Goal: Task Accomplishment & Management: Use online tool/utility

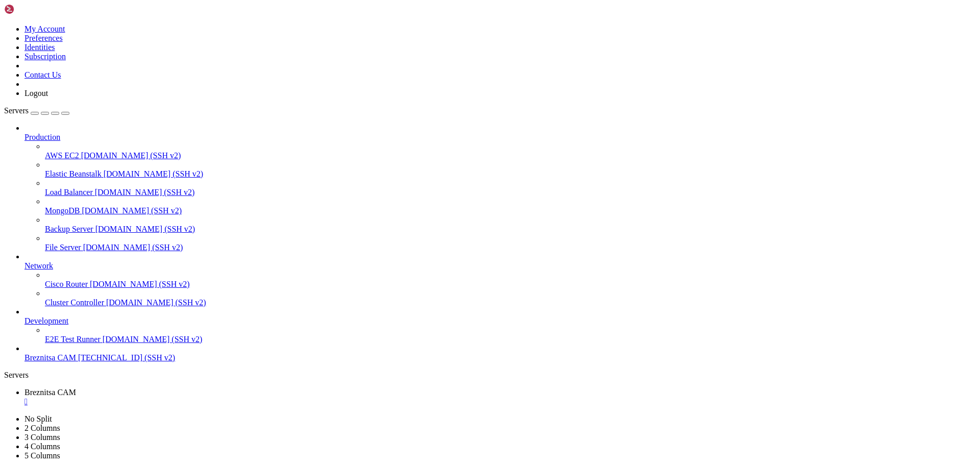
scroll to position [989, 0]
drag, startPoint x: 265, startPoint y: 952, endPoint x: 218, endPoint y: 951, distance: 46.5
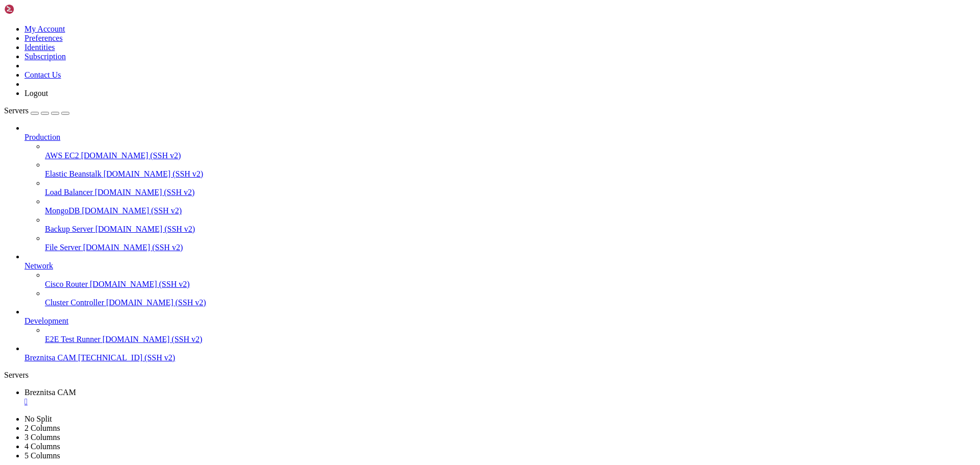
drag, startPoint x: 10, startPoint y: 880, endPoint x: 211, endPoint y: 937, distance: 209.0
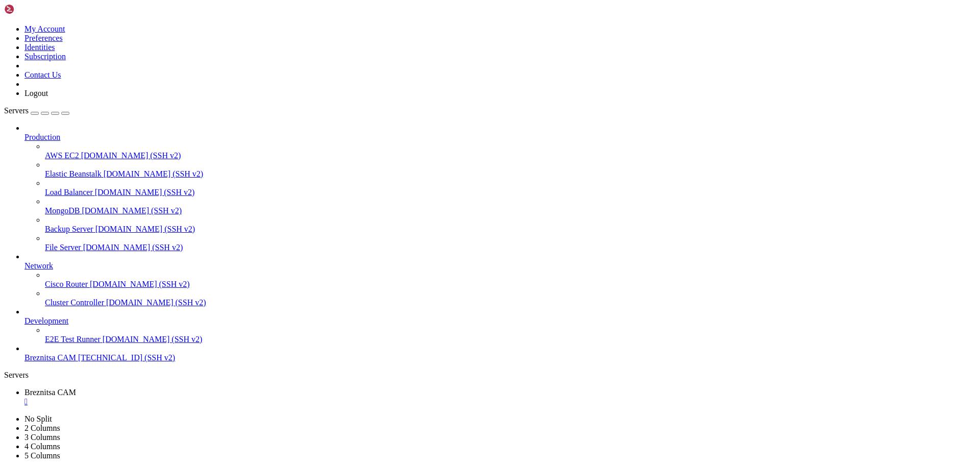
drag, startPoint x: 174, startPoint y: 957, endPoint x: 135, endPoint y: 920, distance: 53.8
drag, startPoint x: 8, startPoint y: 820, endPoint x: 167, endPoint y: 934, distance: 195.2
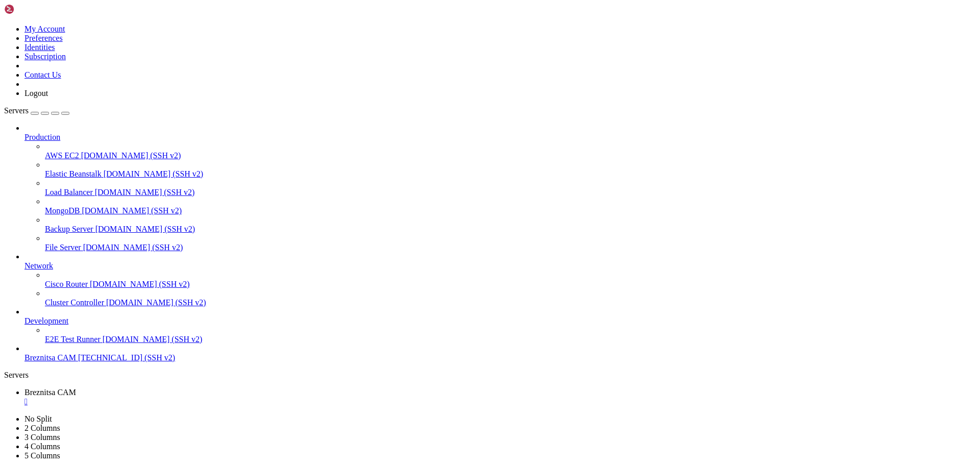
drag, startPoint x: 208, startPoint y: 949, endPoint x: 182, endPoint y: 949, distance: 26.5
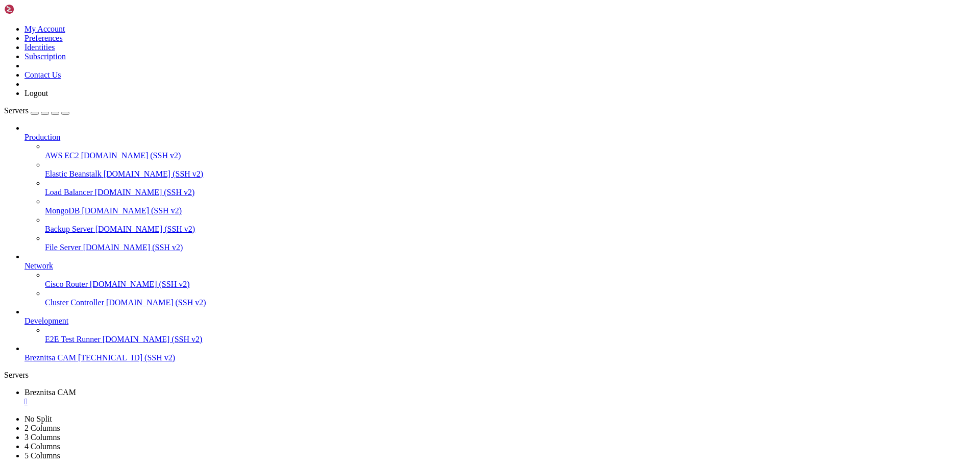
drag, startPoint x: 182, startPoint y: 917, endPoint x: 159, endPoint y: 943, distance: 34.7
drag, startPoint x: 159, startPoint y: 953, endPoint x: 127, endPoint y: 941, distance: 34.2
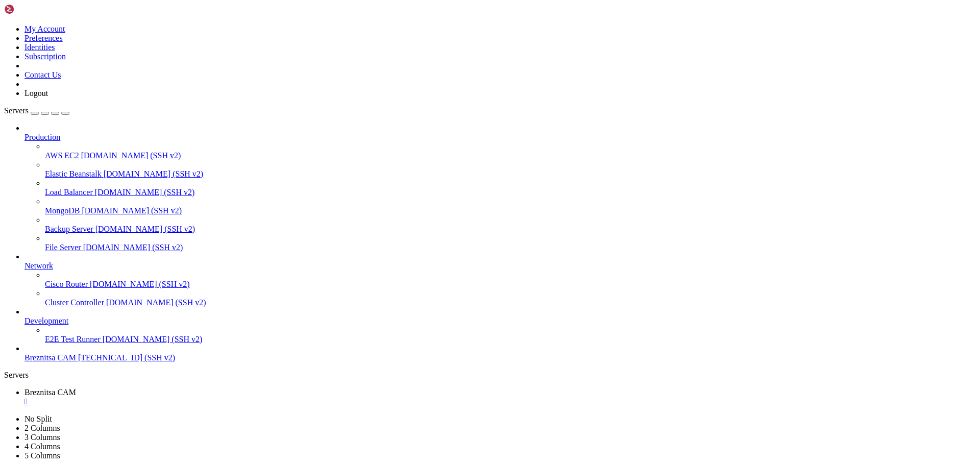
drag, startPoint x: 6, startPoint y: 880, endPoint x: 209, endPoint y: 942, distance: 212.5
drag, startPoint x: 148, startPoint y: 933, endPoint x: 8, endPoint y: 880, distance: 150.2
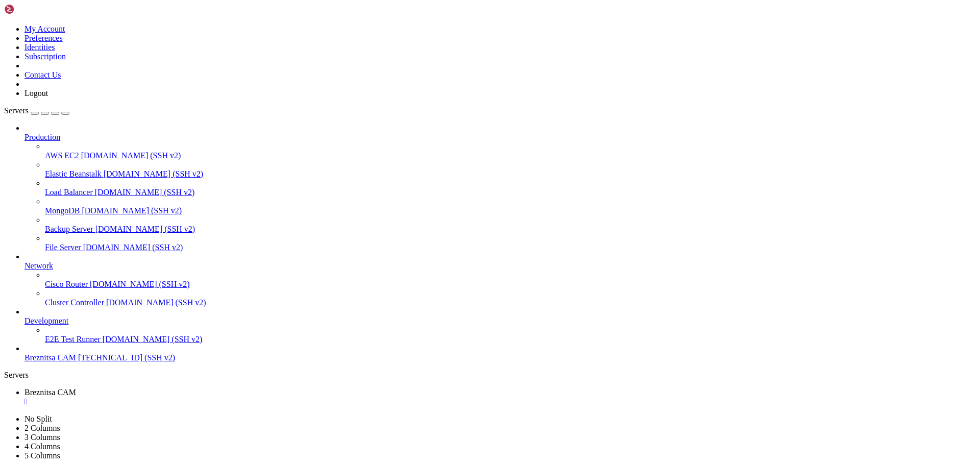
scroll to position [1579, 0]
drag, startPoint x: 189, startPoint y: 942, endPoint x: 169, endPoint y: 945, distance: 20.1
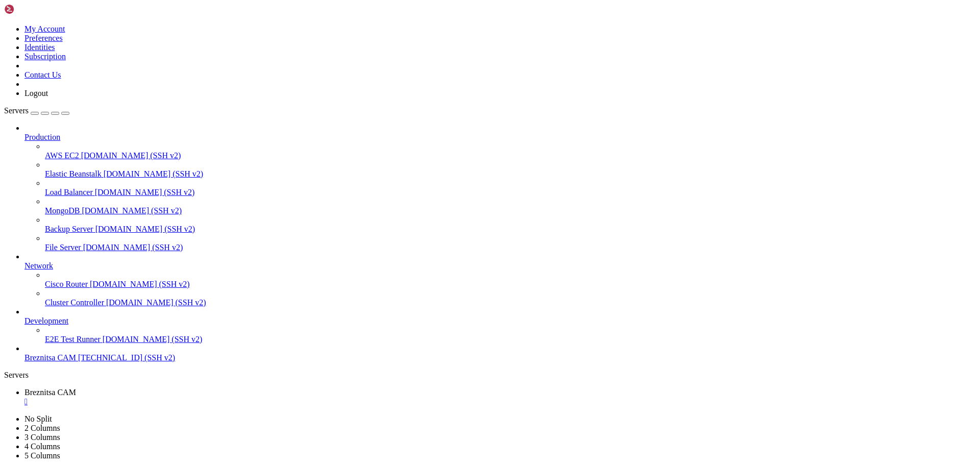
drag, startPoint x: 173, startPoint y: 953, endPoint x: 156, endPoint y: 959, distance: 18.9
drag, startPoint x: 190, startPoint y: 939, endPoint x: 173, endPoint y: 951, distance: 19.8
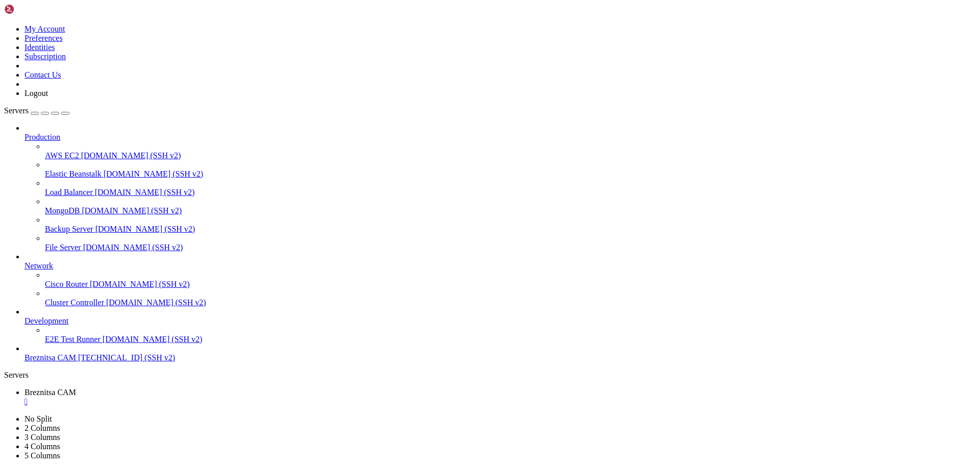
drag, startPoint x: 209, startPoint y: 955, endPoint x: 166, endPoint y: 952, distance: 43.0
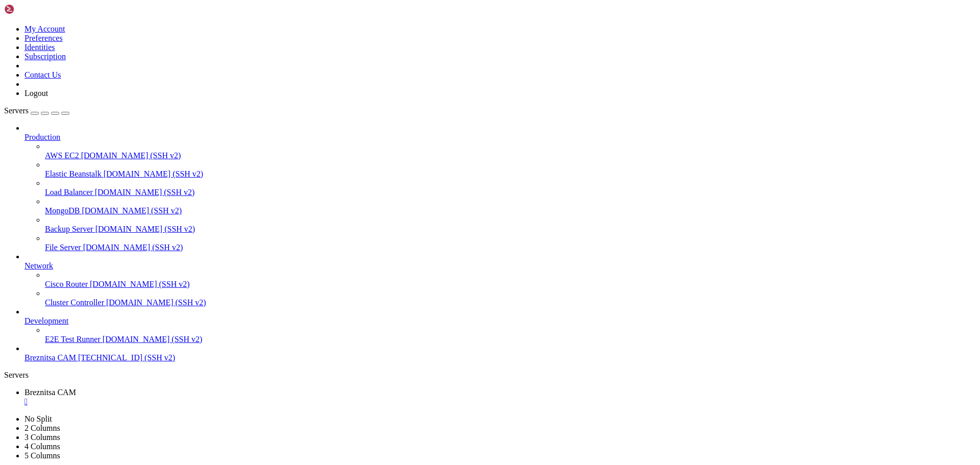
scroll to position [2212, 0]
drag, startPoint x: 166, startPoint y: 946, endPoint x: 194, endPoint y: 951, distance: 28.9
drag, startPoint x: 249, startPoint y: 963, endPoint x: 134, endPoint y: 924, distance: 122.0
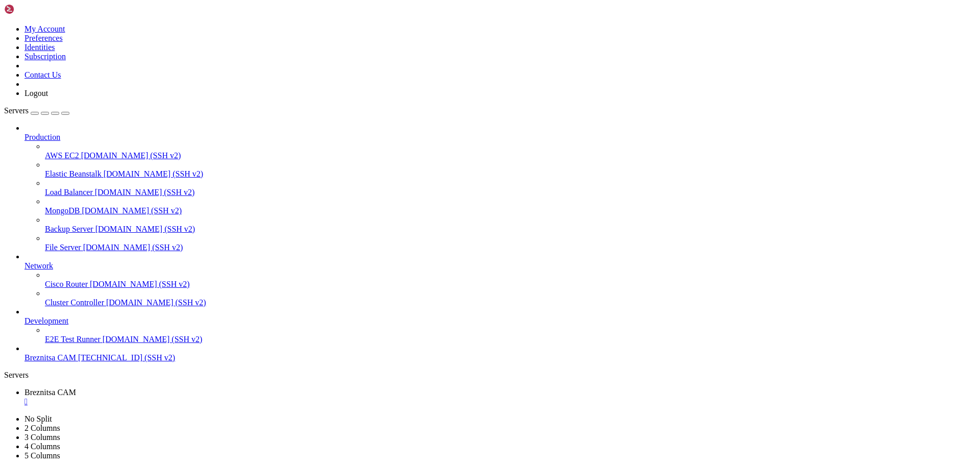
drag, startPoint x: 8, startPoint y: 879, endPoint x: 157, endPoint y: 939, distance: 160.7
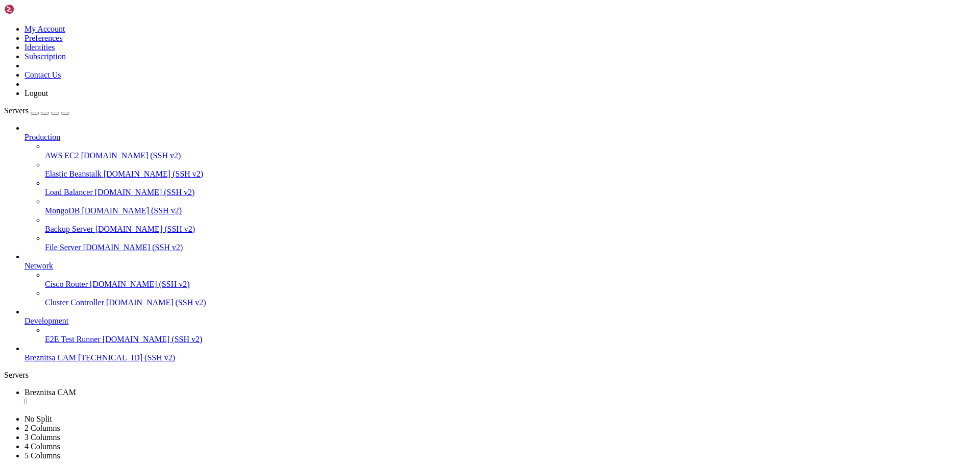
scroll to position [2437, 0]
drag, startPoint x: 6, startPoint y: 887, endPoint x: 152, endPoint y: 939, distance: 154.9
drag, startPoint x: 132, startPoint y: 942, endPoint x: 9, endPoint y: 891, distance: 132.7
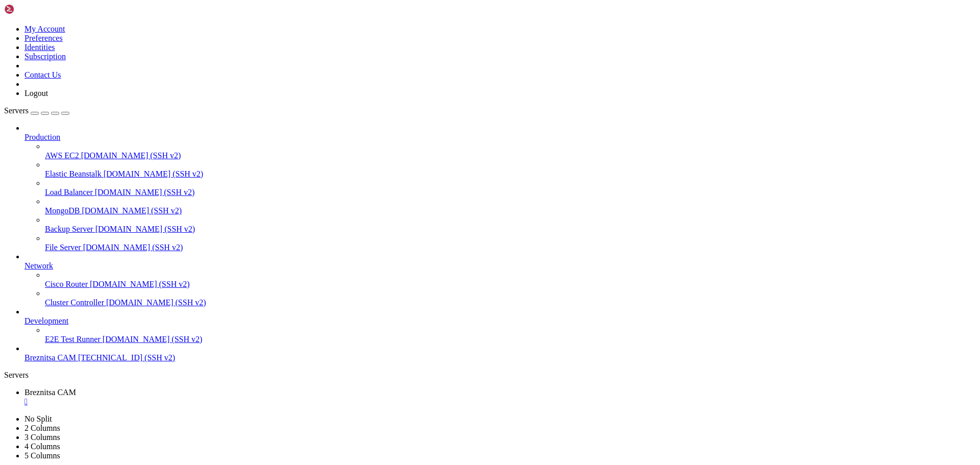
drag, startPoint x: 37, startPoint y: 895, endPoint x: 135, endPoint y: 926, distance: 102.3
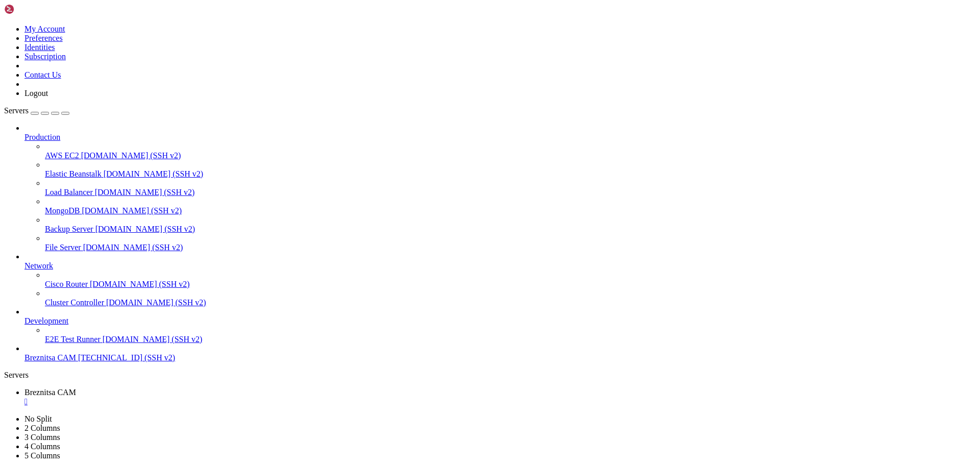
drag, startPoint x: 8, startPoint y: 752, endPoint x: 152, endPoint y: 806, distance: 154.2
